Goal: Understand process/instructions: Learn how to perform a task or action

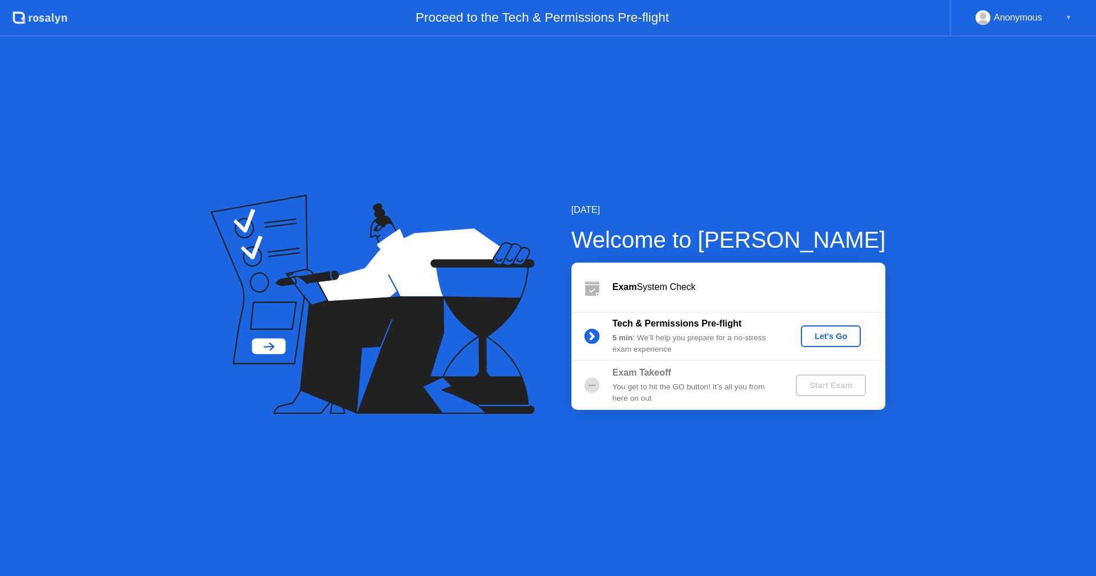
drag, startPoint x: 0, startPoint y: 0, endPoint x: 822, endPoint y: 338, distance: 888.6
click at [822, 338] on div "Let's Go" at bounding box center [830, 336] width 51 height 9
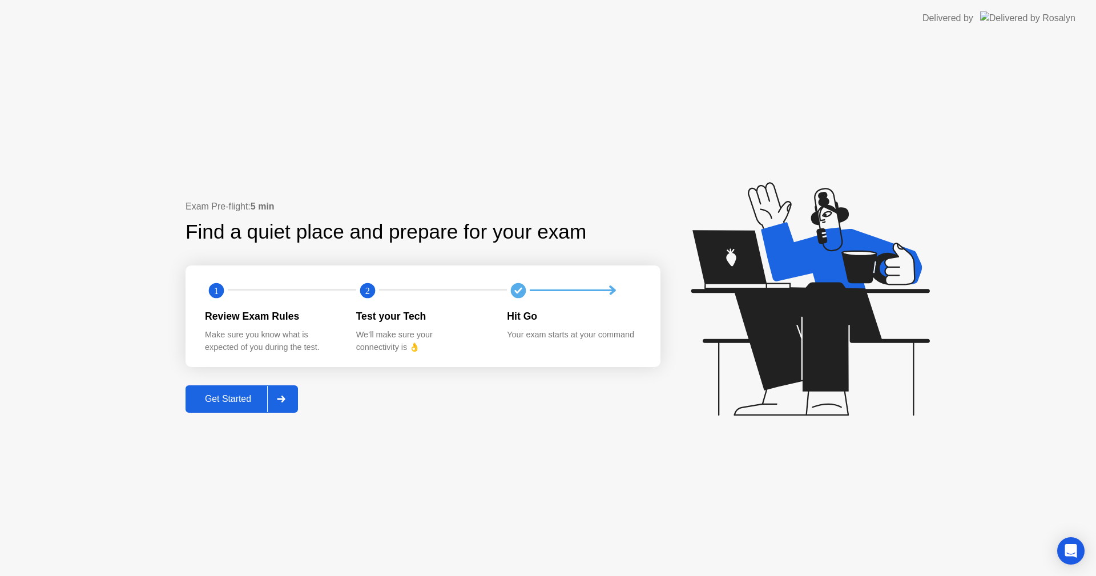
click at [264, 400] on div "Get Started" at bounding box center [228, 399] width 78 height 10
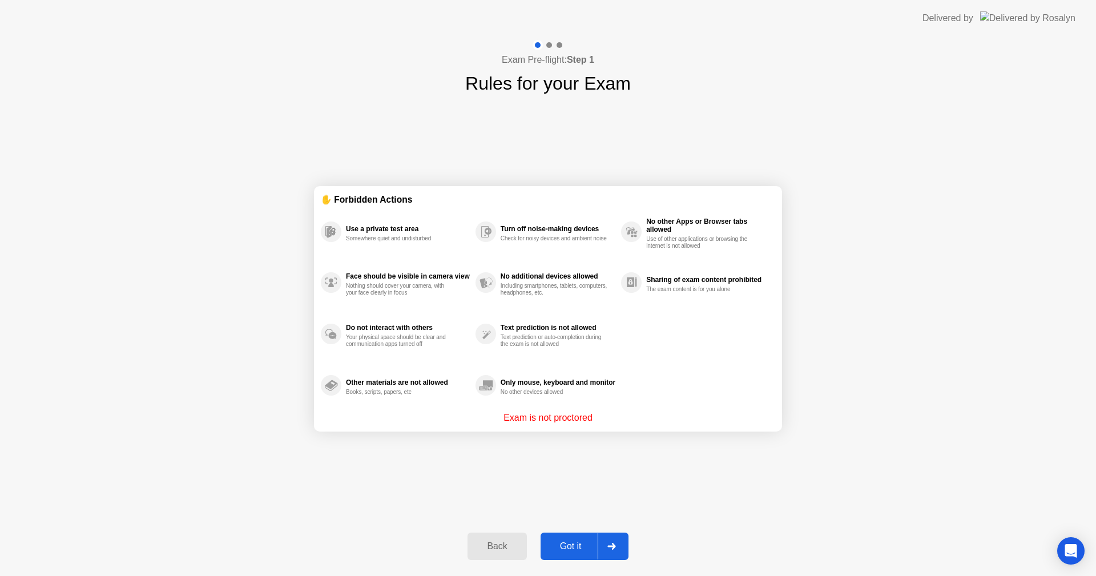
click at [571, 541] on div "Got it" at bounding box center [571, 546] width 54 height 10
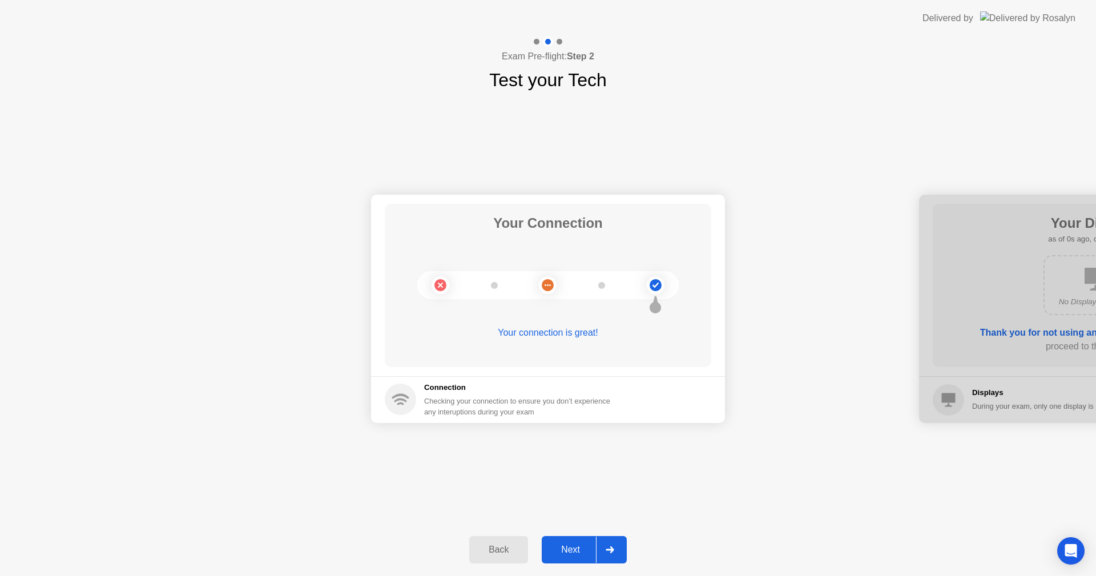
click at [571, 541] on button "Next" at bounding box center [584, 549] width 85 height 27
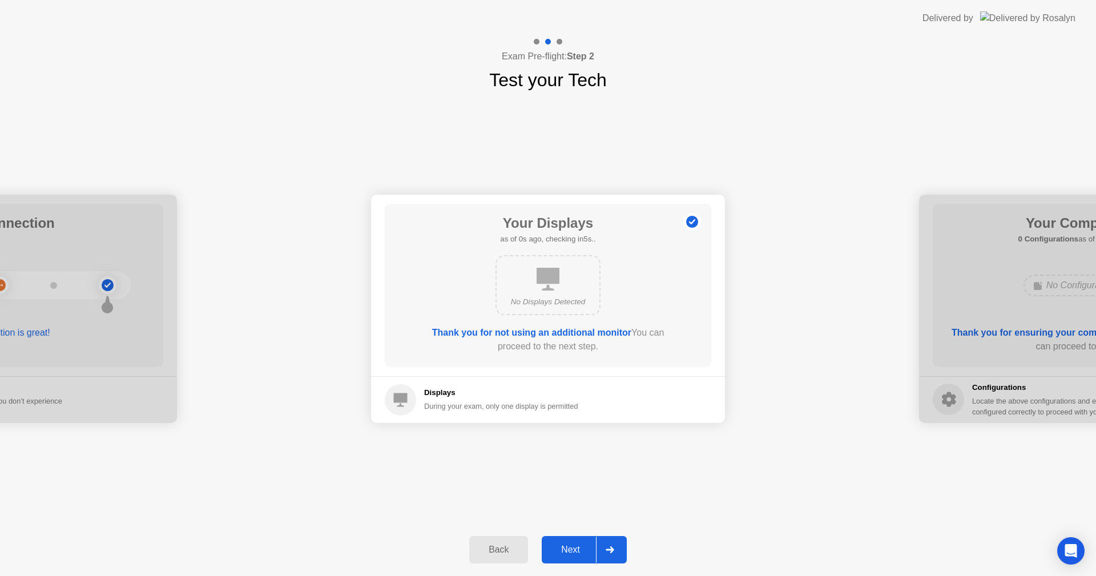
click at [571, 541] on button "Next" at bounding box center [584, 549] width 85 height 27
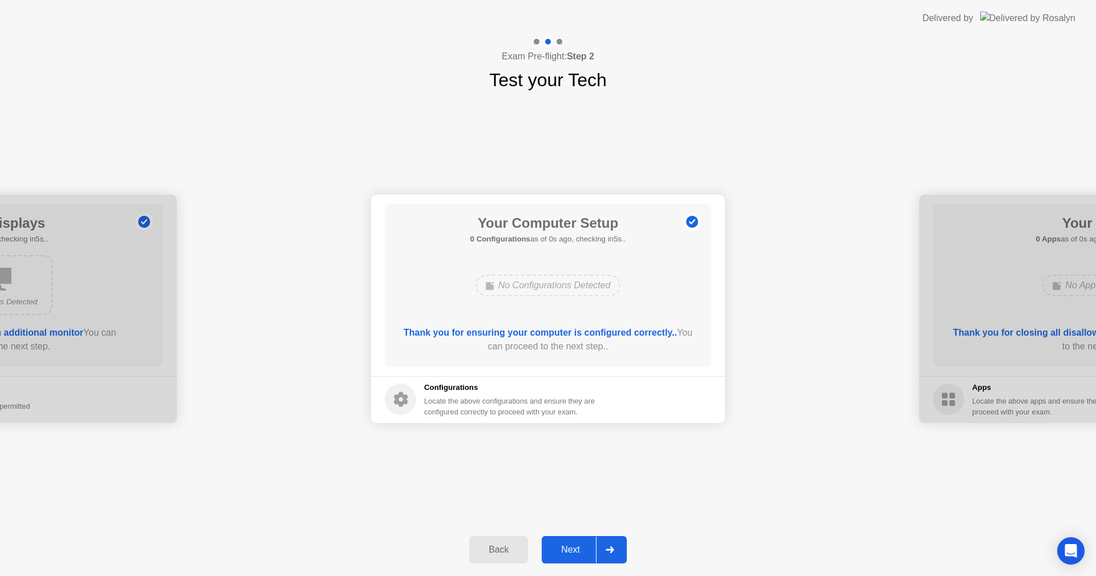
click at [571, 541] on button "Next" at bounding box center [584, 549] width 85 height 27
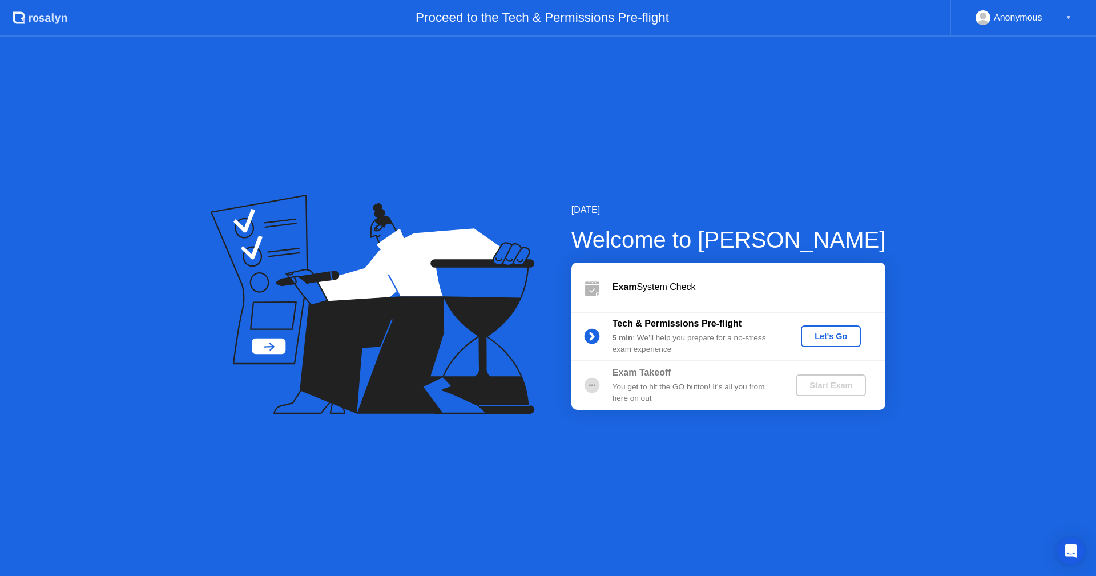
click at [831, 338] on div "Let's Go" at bounding box center [830, 336] width 51 height 9
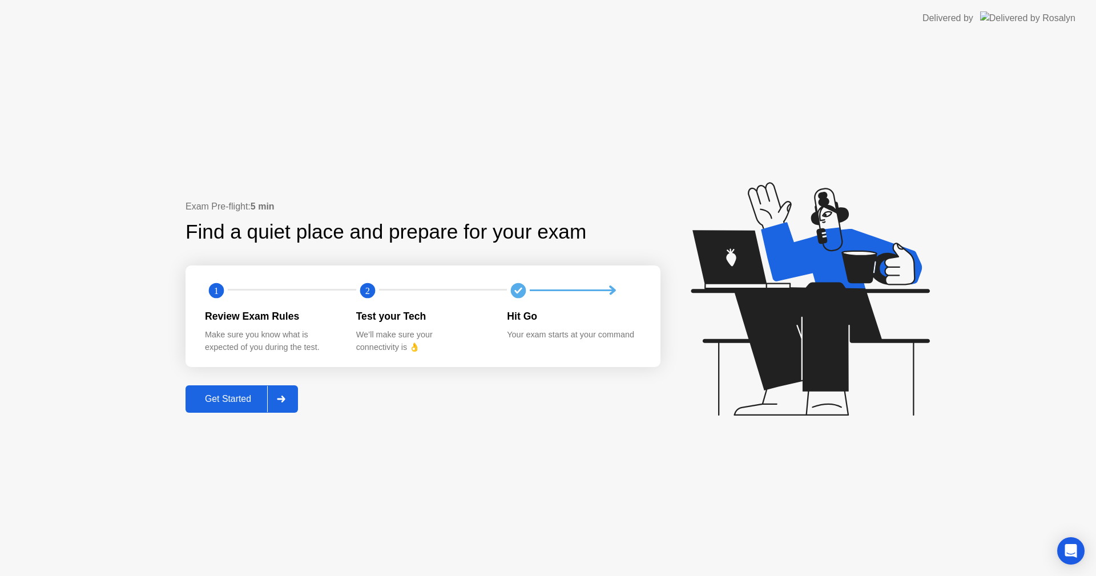
click at [237, 396] on div "Get Started" at bounding box center [228, 399] width 78 height 10
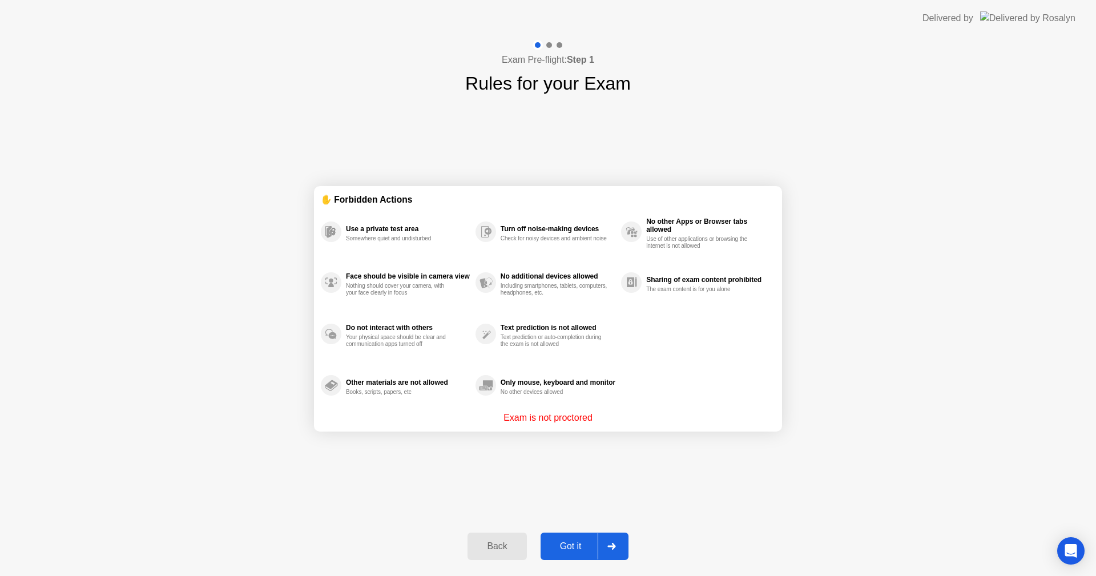
click at [603, 545] on div at bounding box center [611, 546] width 27 height 26
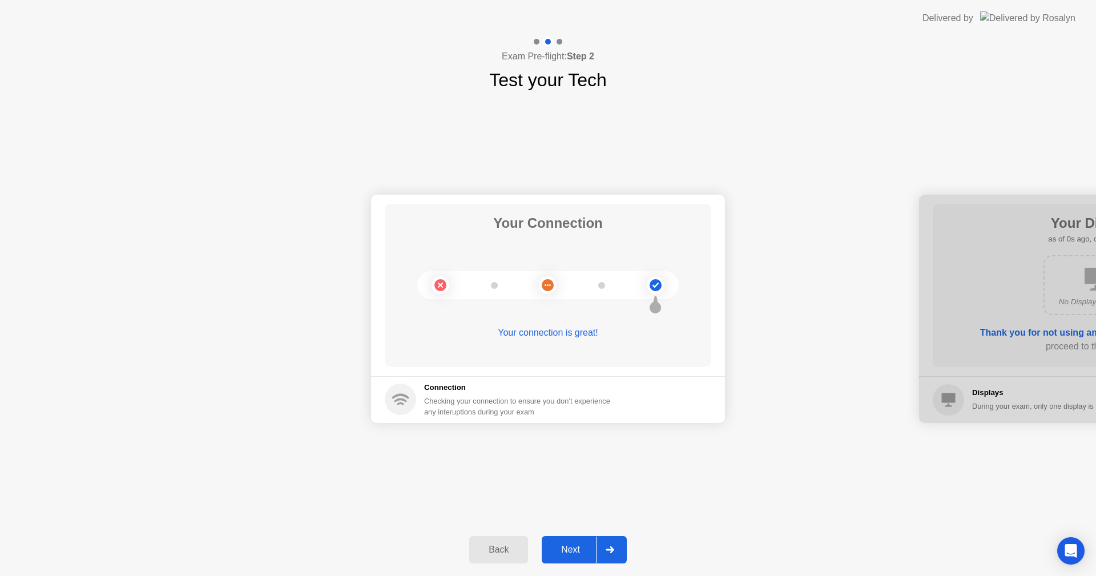
click at [565, 540] on button "Next" at bounding box center [584, 549] width 85 height 27
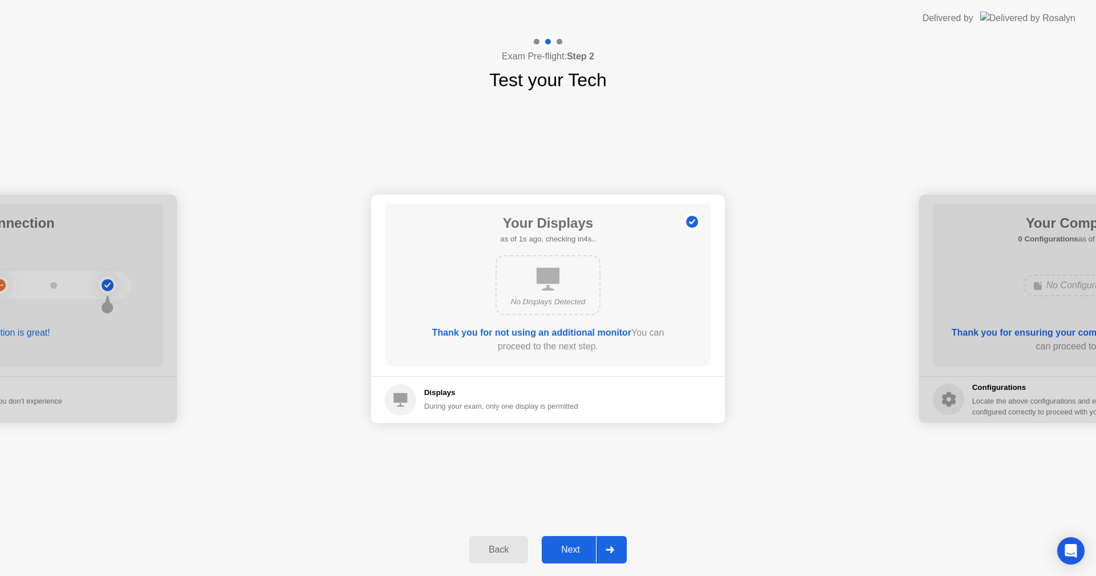
click at [580, 552] on div "Next" at bounding box center [570, 549] width 51 height 10
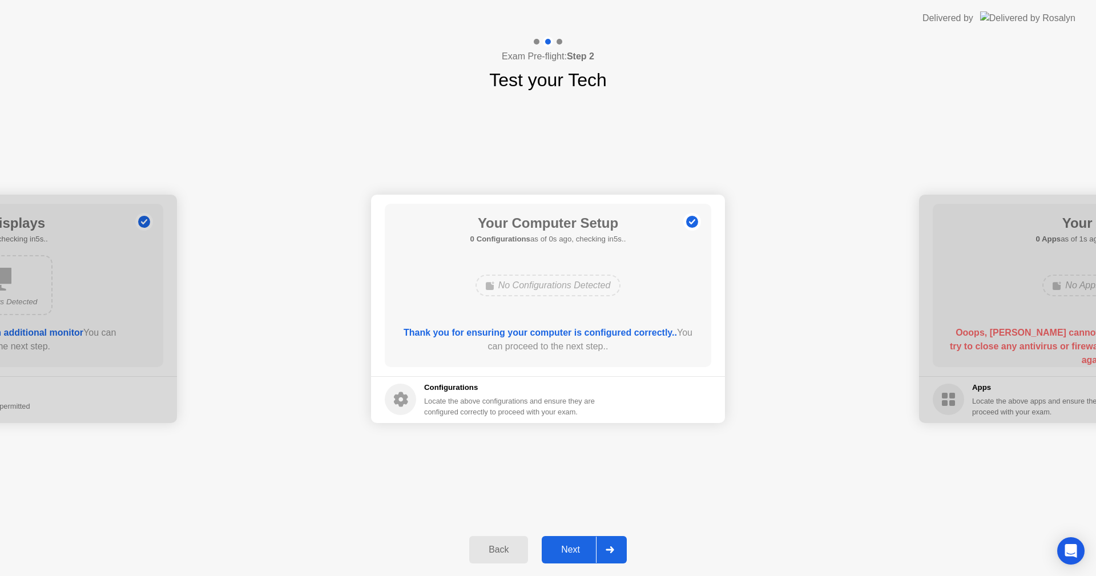
click at [580, 552] on div "Next" at bounding box center [570, 549] width 51 height 10
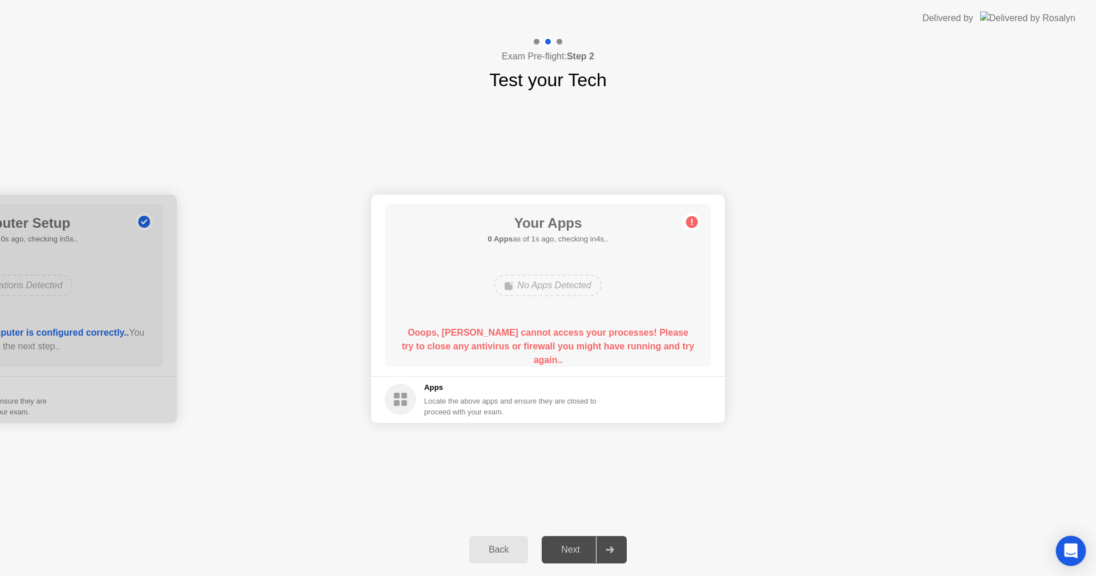
click at [1072, 540] on div "Open Intercom Messenger" at bounding box center [1071, 551] width 30 height 30
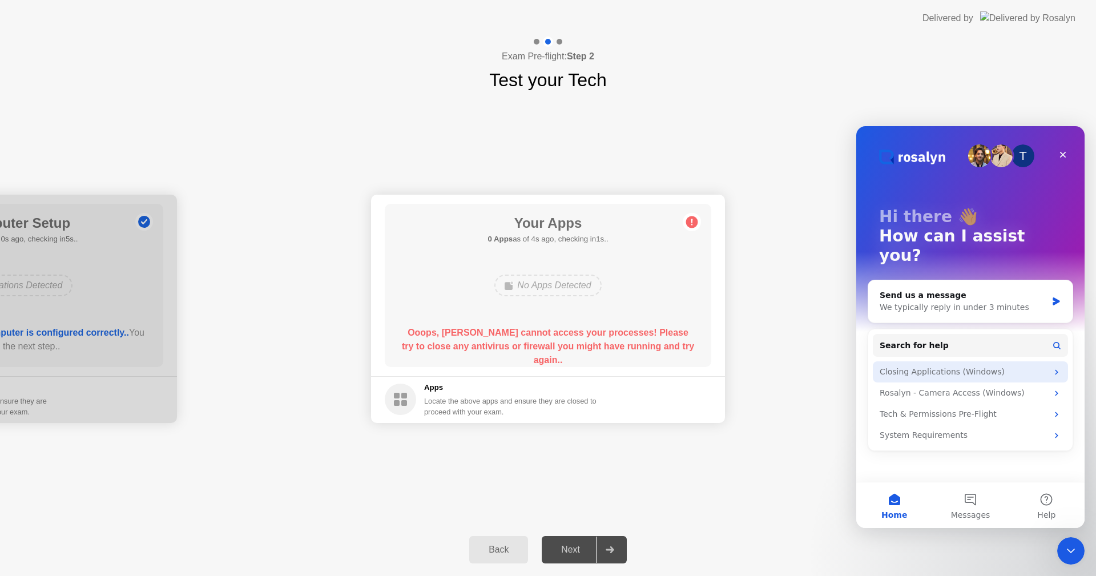
click at [932, 366] on div "Closing Applications (Windows)" at bounding box center [963, 372] width 168 height 12
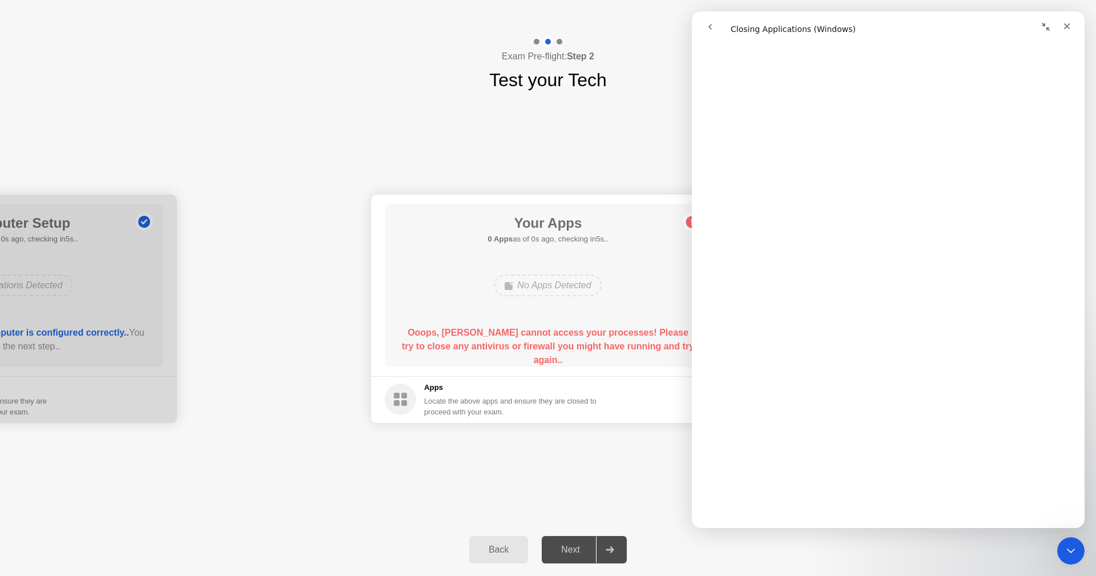
scroll to position [1027, 0]
click at [587, 215] on h1 "Your Apps" at bounding box center [547, 223] width 120 height 21
drag, startPoint x: 667, startPoint y: 247, endPoint x: 683, endPoint y: 236, distance: 19.0
click at [667, 246] on div "Your Apps 0 Apps as of 2s ago, checking in3s.. No Apps Detected Ooops, [PERSON_…" at bounding box center [548, 285] width 326 height 163
click at [1064, 25] on icon "Close" at bounding box center [1066, 26] width 9 height 9
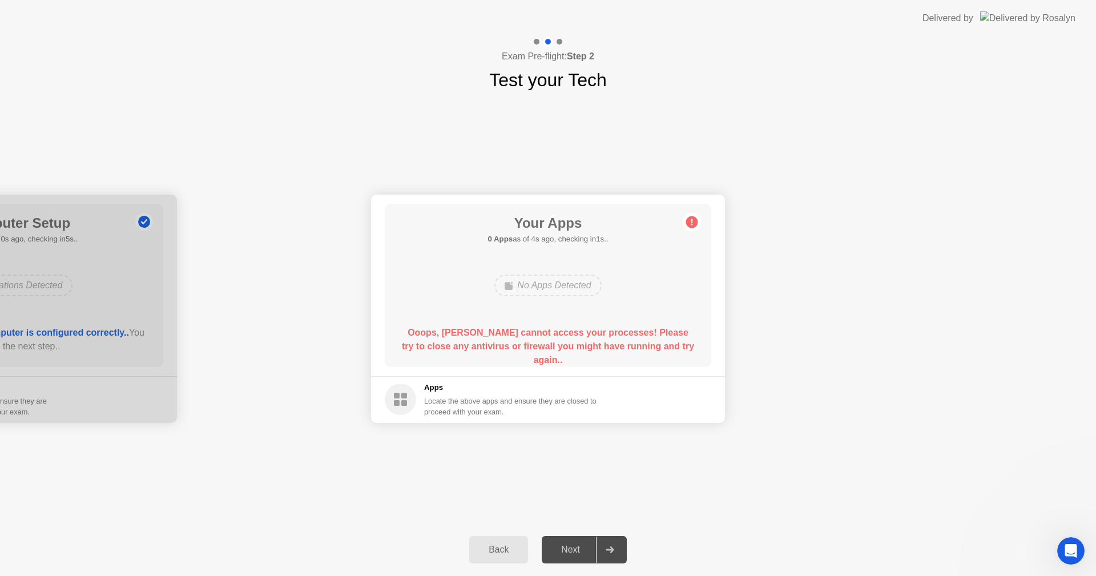
scroll to position [0, 0]
click at [823, 437] on div "Your Connection Your connection is great! Connection Checking your connection t…" at bounding box center [548, 309] width 1096 height 430
click at [575, 550] on div "Next" at bounding box center [570, 549] width 51 height 10
